Goal: Transaction & Acquisition: Purchase product/service

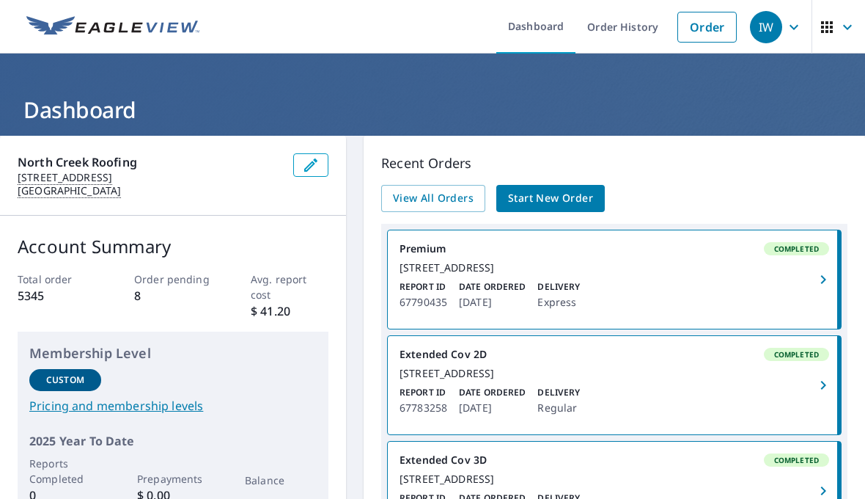
click at [545, 192] on span "Start New Order" at bounding box center [550, 198] width 85 height 18
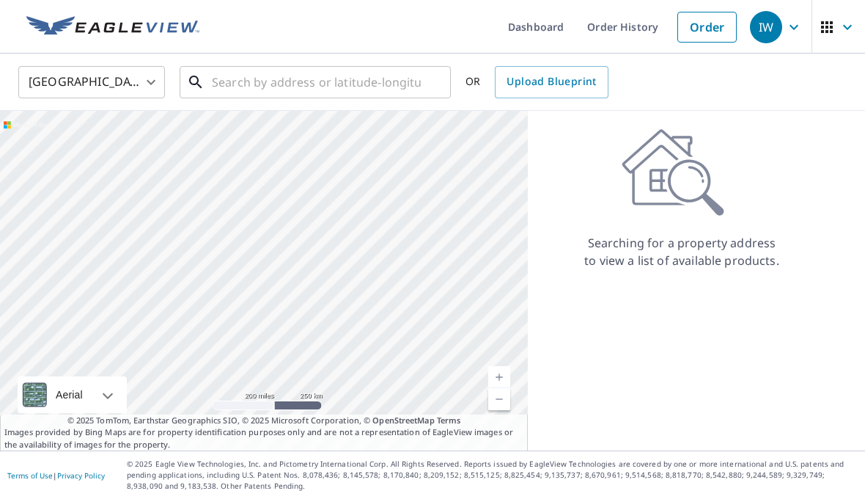
click at [298, 70] on input "text" at bounding box center [316, 82] width 209 height 41
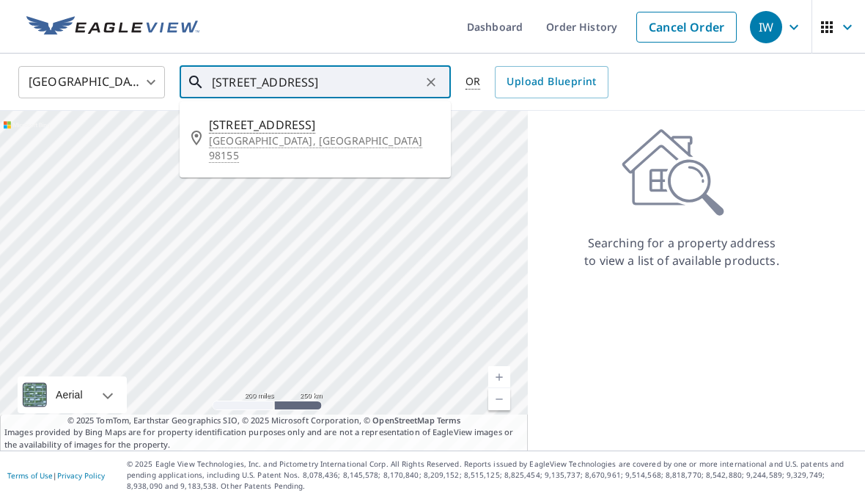
type input "[STREET_ADDRESS]"
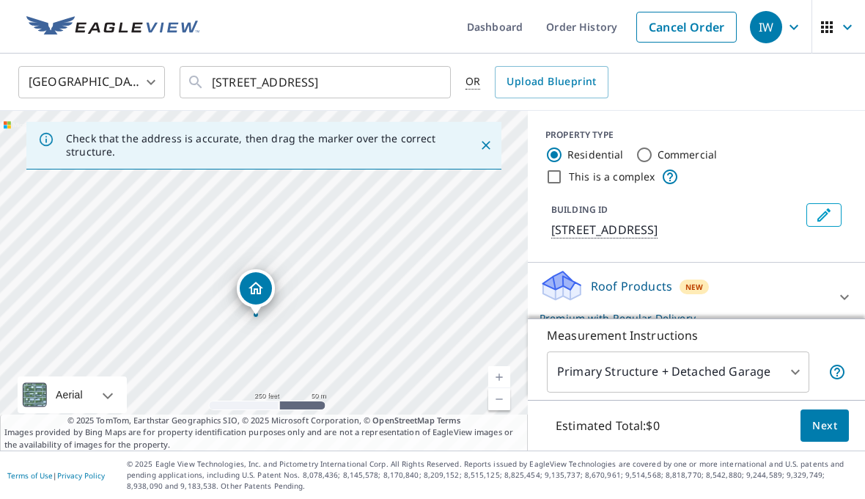
click at [496, 388] on link "Current Level 17, Zoom In" at bounding box center [499, 377] width 22 height 22
click at [498, 388] on link "Current Level 18, Zoom In" at bounding box center [499, 377] width 22 height 22
click at [500, 388] on link "Current Level 19, Zoom In" at bounding box center [499, 377] width 22 height 22
click at [499, 388] on link "Current Level 20, Zoom In Disabled" at bounding box center [499, 377] width 22 height 22
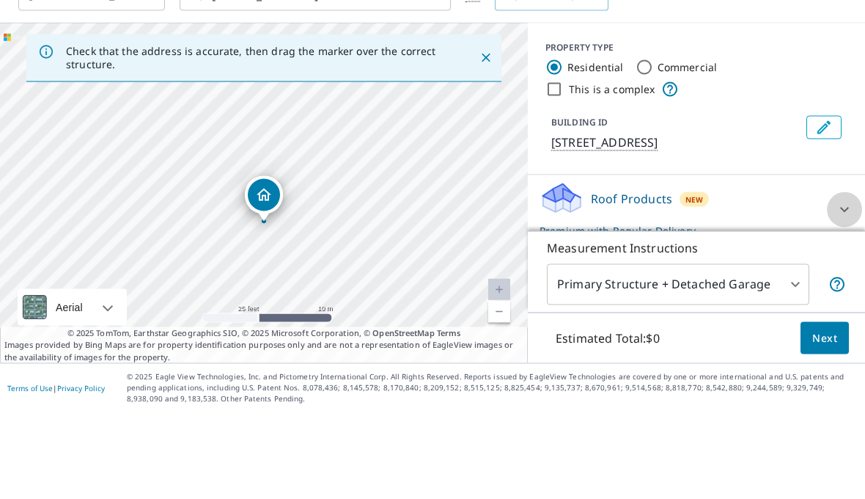
click at [832, 279] on div at bounding box center [844, 296] width 35 height 35
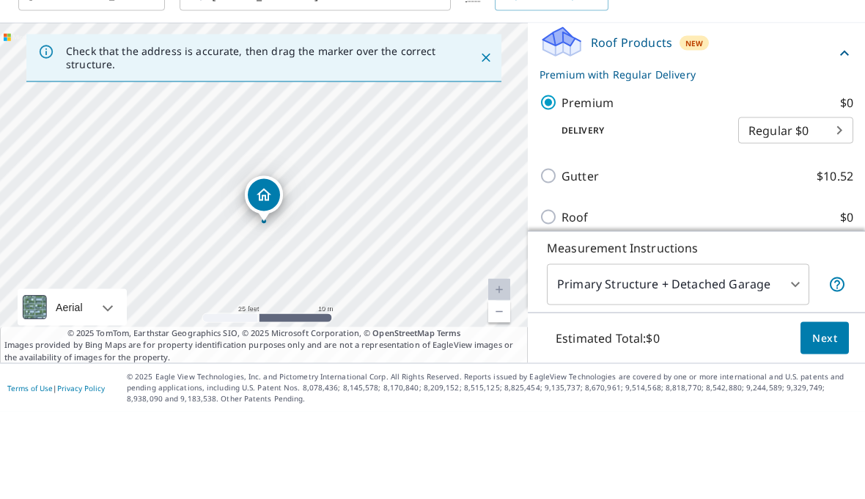
scroll to position [155, 0]
click at [822, 416] on span "Next" at bounding box center [824, 425] width 25 height 18
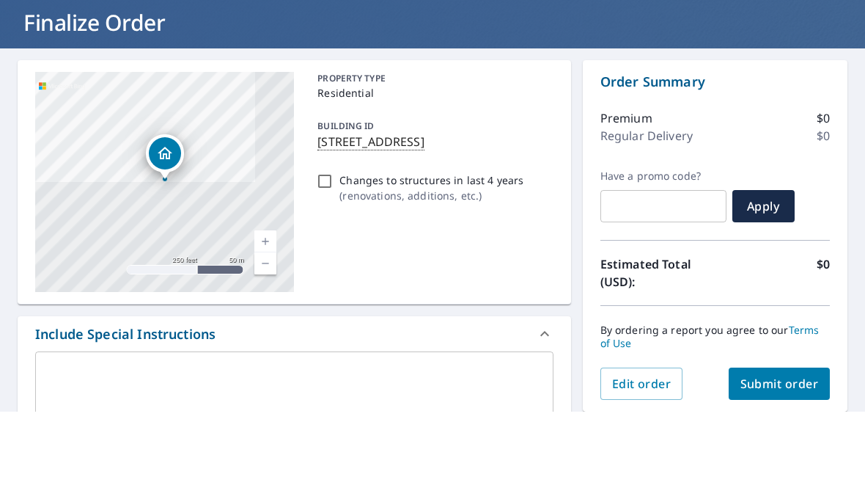
click at [765, 455] on button "Submit order" at bounding box center [780, 471] width 102 height 32
checkbox input "true"
